Goal: Register for event/course

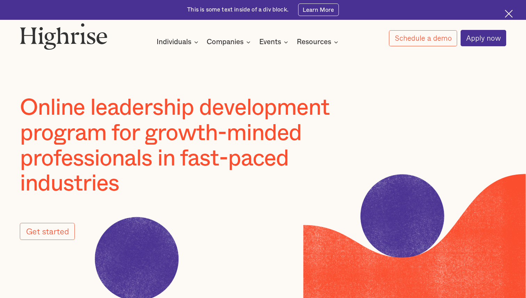
click at [240, 9] on div "This is some text inside of a div block." at bounding box center [237, 10] width 101 height 8
click at [271, 13] on div "This is some text inside of a div block." at bounding box center [237, 10] width 101 height 8
click at [320, 14] on link "Learn More" at bounding box center [318, 9] width 41 height 13
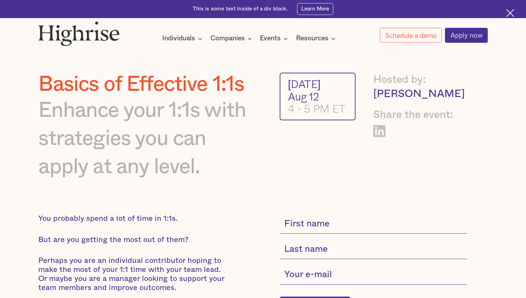
click at [197, 175] on div "Enhance your 1:1s with strategies you can apply at any level." at bounding box center [149, 138] width 222 height 85
click at [510, 14] on img at bounding box center [510, 13] width 8 height 8
